Goal: Information Seeking & Learning: Learn about a topic

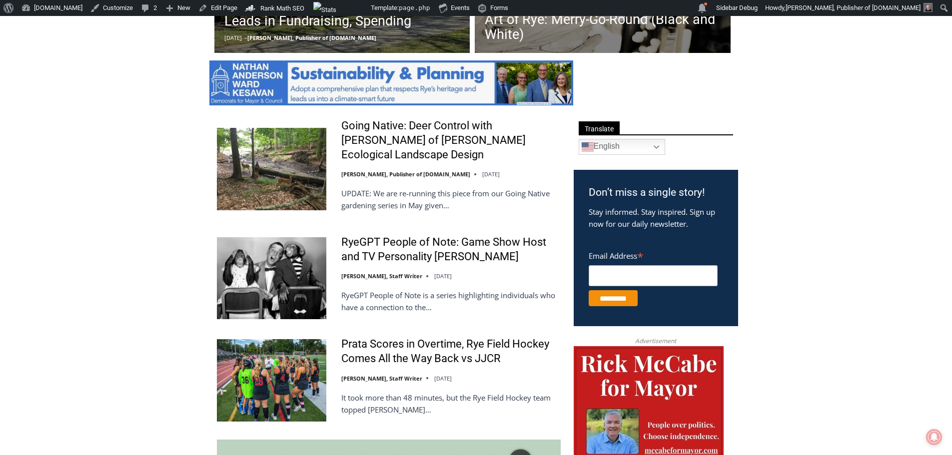
scroll to position [500, 0]
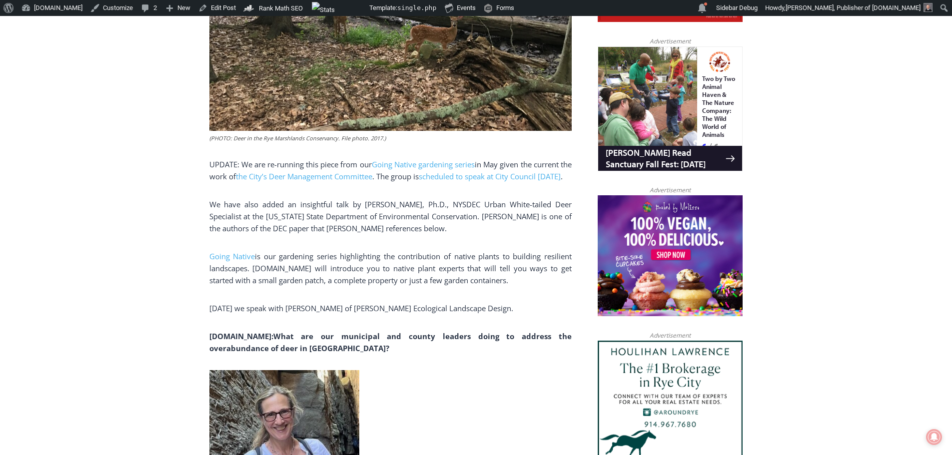
scroll to position [649, 0]
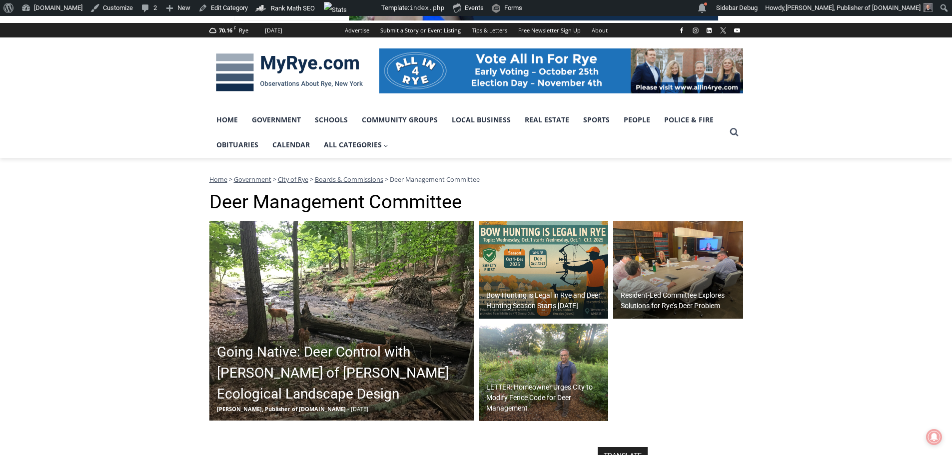
scroll to position [200, 0]
